Goal: Browse casually

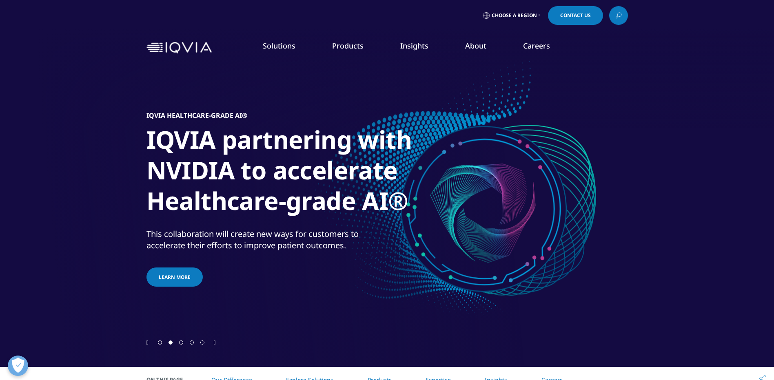
click at [215, 342] on icon "Next slide" at bounding box center [215, 343] width 2 height 6
drag, startPoint x: 0, startPoint y: 0, endPoint x: 215, endPoint y: 342, distance: 404.2
click at [215, 342] on icon "Next slide" at bounding box center [215, 343] width 2 height 6
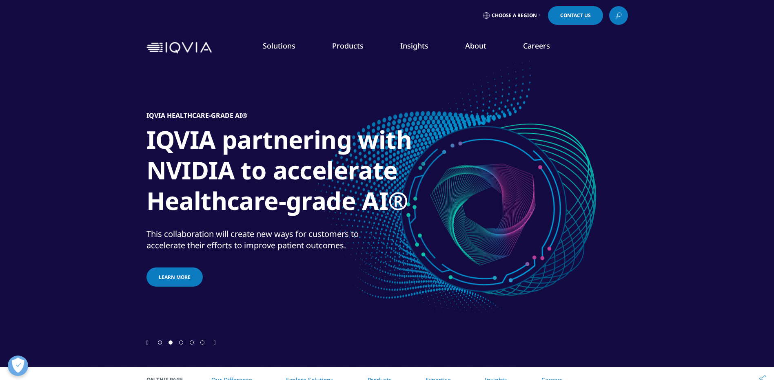
click at [215, 342] on icon "Next slide" at bounding box center [215, 343] width 2 height 6
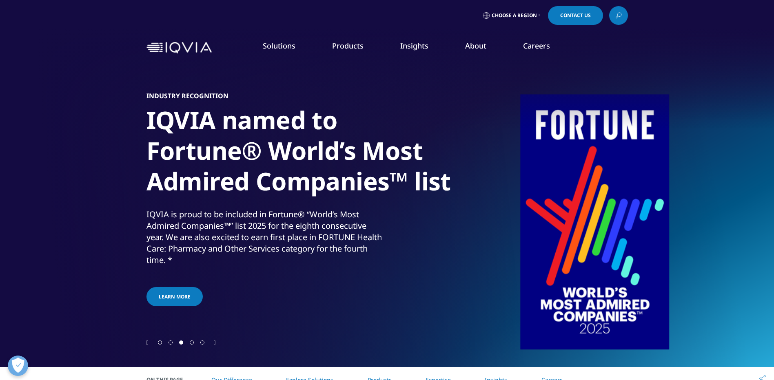
click at [215, 342] on icon "Next slide" at bounding box center [215, 343] width 2 height 6
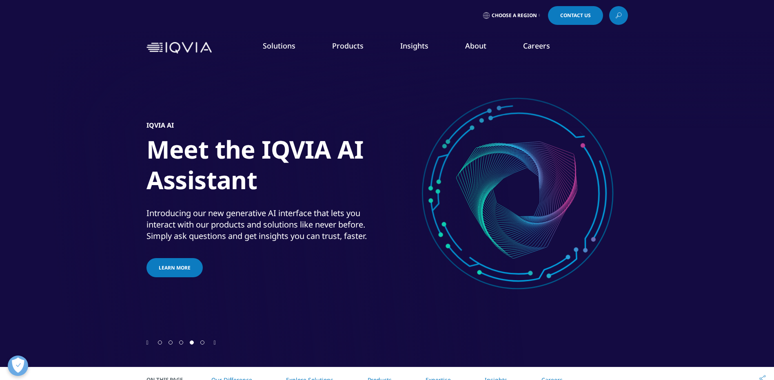
click at [215, 342] on icon "Next slide" at bounding box center [215, 343] width 2 height 6
